Goal: Transaction & Acquisition: Purchase product/service

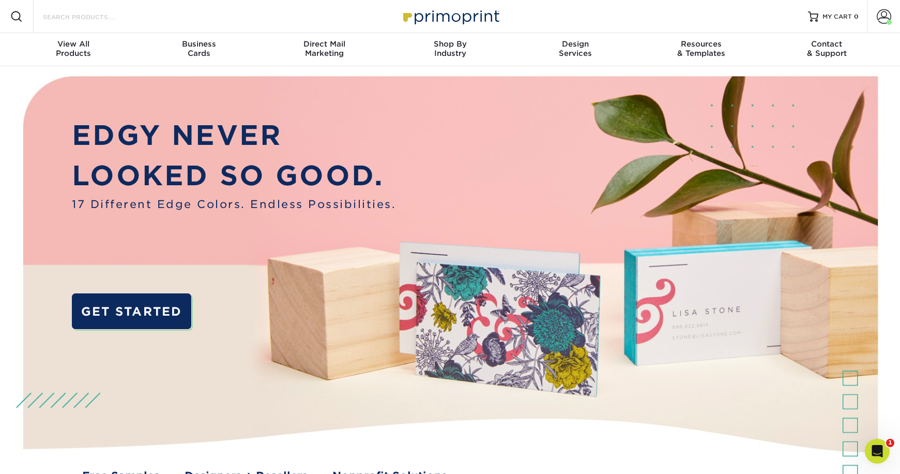
click at [111, 19] on input "Search Products" at bounding box center [92, 16] width 101 height 12
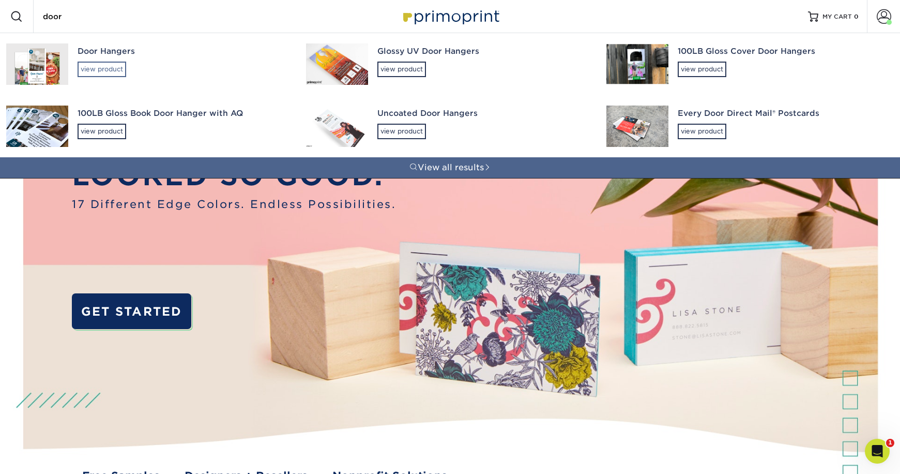
type input "door"
click at [89, 72] on div "view product" at bounding box center [102, 70] width 49 height 16
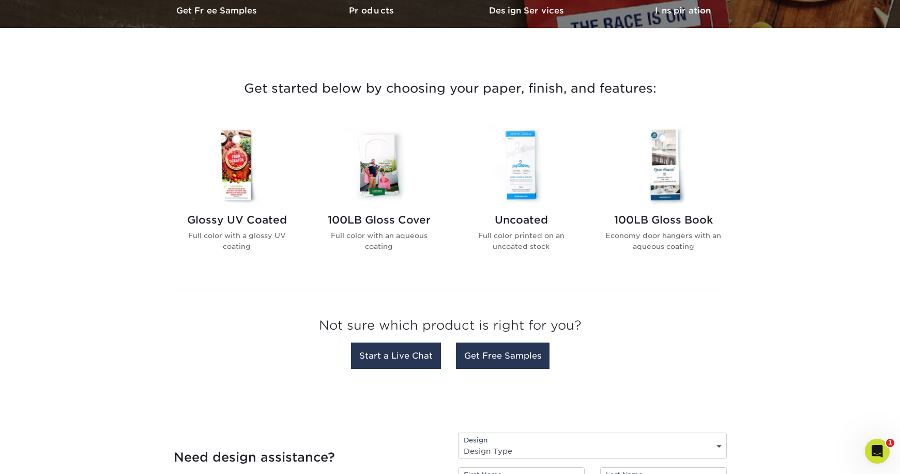
scroll to position [227, 0]
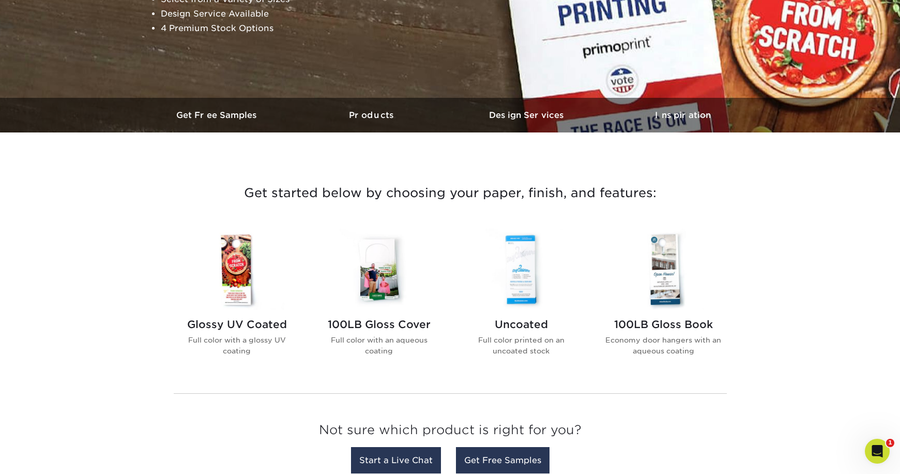
click at [230, 254] on img at bounding box center [236, 269] width 117 height 81
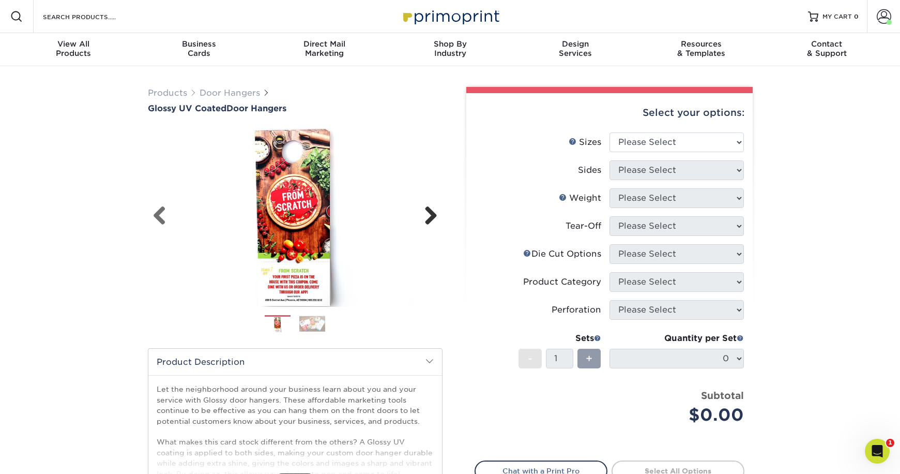
click at [429, 213] on link "Next" at bounding box center [427, 216] width 21 height 21
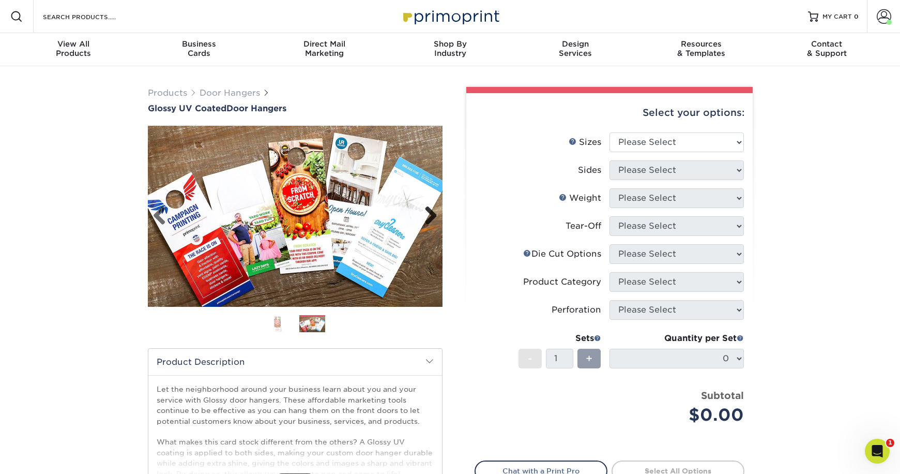
click at [432, 213] on link "Next" at bounding box center [427, 216] width 21 height 21
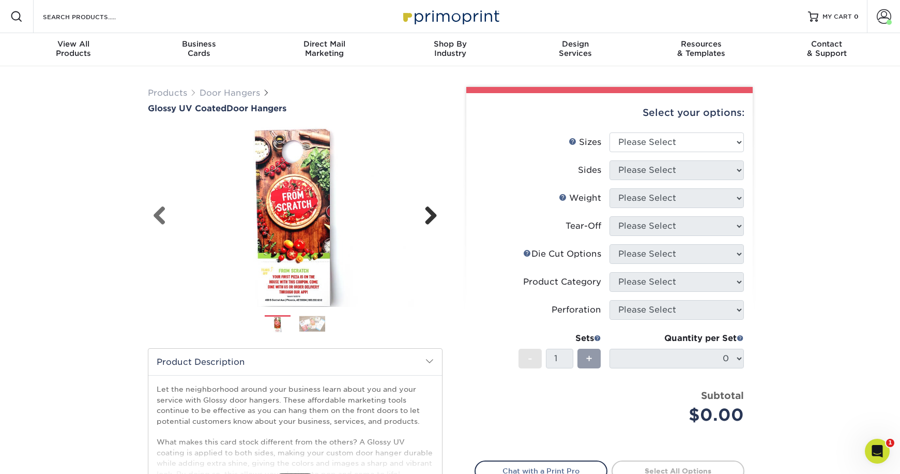
click at [432, 213] on link "Next" at bounding box center [427, 216] width 21 height 21
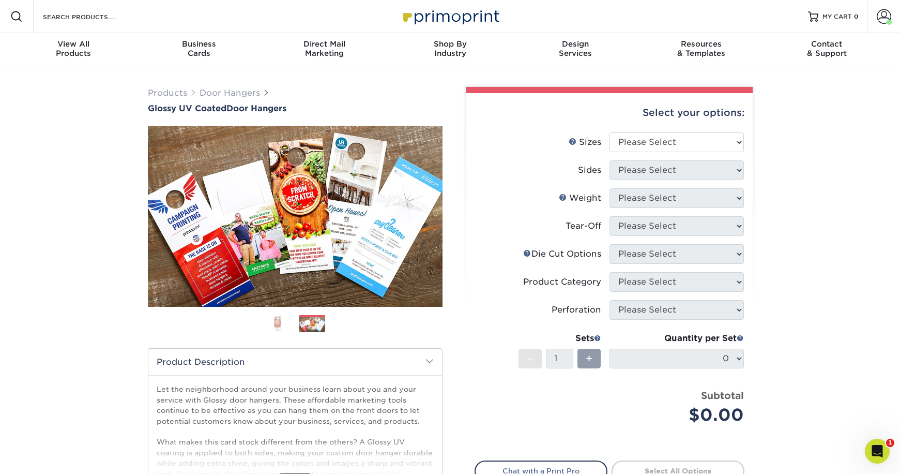
click at [41, 91] on div "Products Door Hangers Glossy UV Coated Door Hangers Previous Next" at bounding box center [450, 342] width 900 height 552
